Goal: Task Accomplishment & Management: Manage account settings

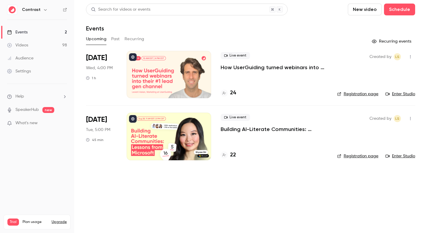
click at [53, 47] on link "Videos 98" at bounding box center [37, 45] width 74 height 13
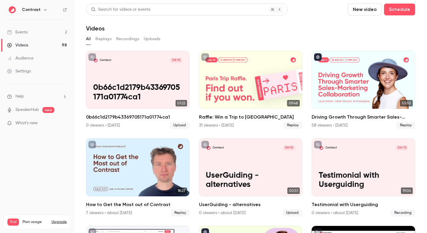
click at [55, 35] on link "Events 2" at bounding box center [37, 32] width 74 height 13
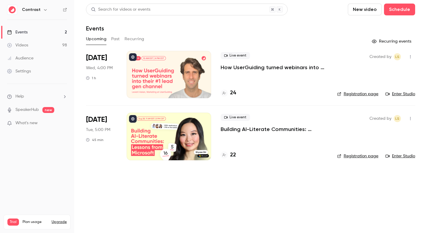
click at [53, 46] on link "Videos 98" at bounding box center [37, 45] width 74 height 13
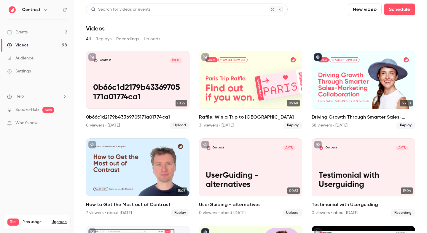
click at [48, 69] on link "Settings" at bounding box center [37, 71] width 74 height 13
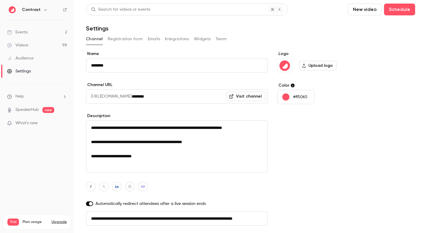
scroll to position [0, 33]
click at [174, 37] on button "Integrations" at bounding box center [177, 38] width 24 height 9
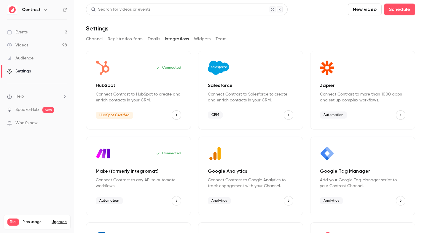
click at [400, 198] on button "Google Tag Manager" at bounding box center [400, 200] width 9 height 9
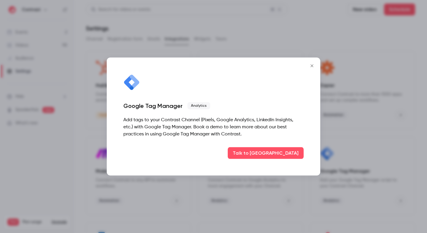
click at [311, 64] on icon "Close" at bounding box center [311, 66] width 7 height 5
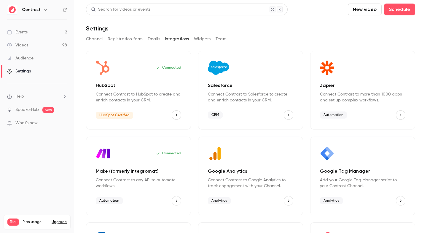
click at [291, 116] on button "Salesforce" at bounding box center [288, 115] width 9 height 9
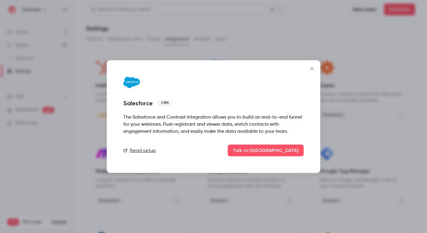
click at [354, 117] on div at bounding box center [213, 116] width 427 height 233
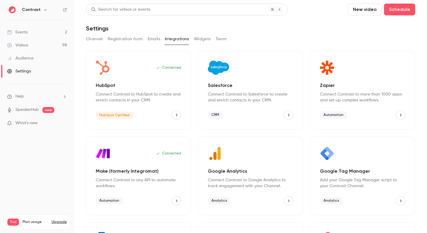
click at [401, 146] on icon "Google Tag Manager" at bounding box center [400, 201] width 4 height 4
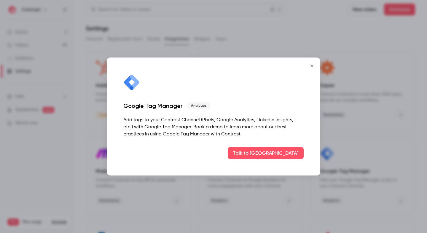
click at [391, 146] on div at bounding box center [213, 116] width 427 height 233
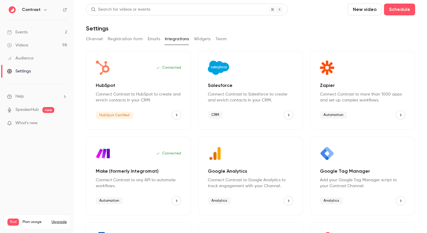
click at [399, 201] on icon "Google Tag Manager" at bounding box center [400, 201] width 4 height 4
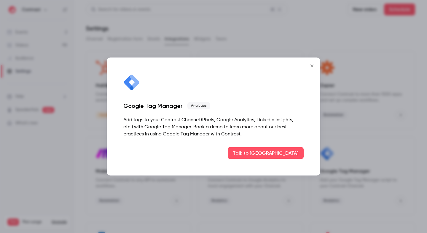
click at [388, 169] on div at bounding box center [213, 116] width 427 height 233
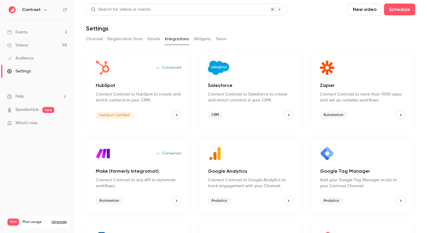
click at [402, 203] on icon "Google Tag Manager" at bounding box center [400, 201] width 4 height 4
click at [400, 201] on icon "Google Tag Manager" at bounding box center [400, 201] width 4 height 4
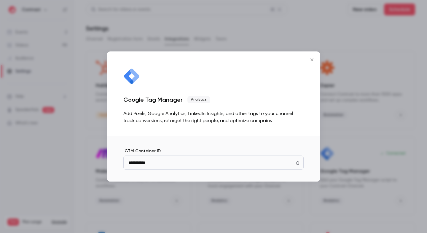
click at [313, 60] on icon "Close" at bounding box center [311, 59] width 7 height 5
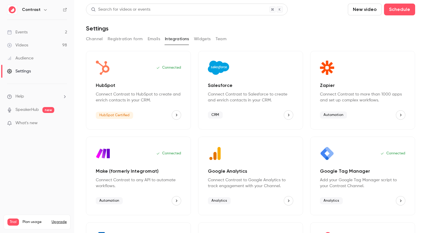
scroll to position [72, 0]
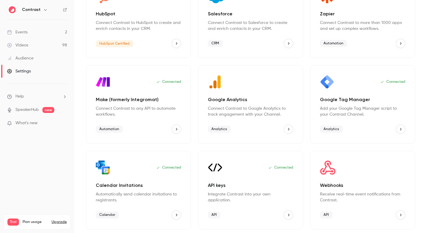
click at [397, 131] on button "Google Tag Manager" at bounding box center [400, 129] width 9 height 9
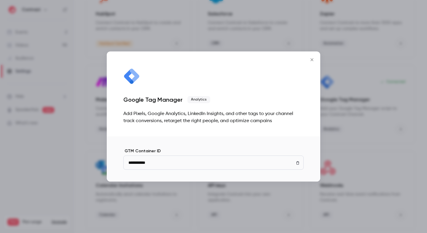
click at [384, 136] on div at bounding box center [213, 116] width 427 height 233
